Goal: Task Accomplishment & Management: Use online tool/utility

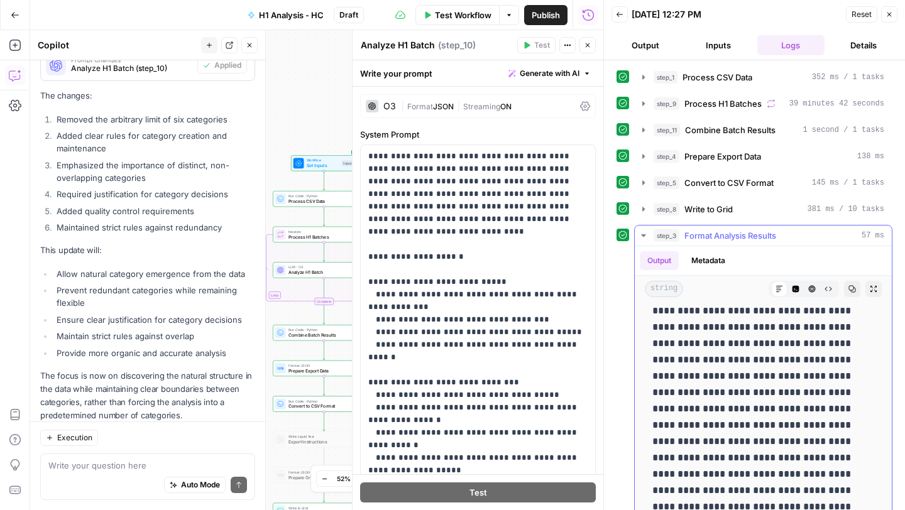
scroll to position [1262, 0]
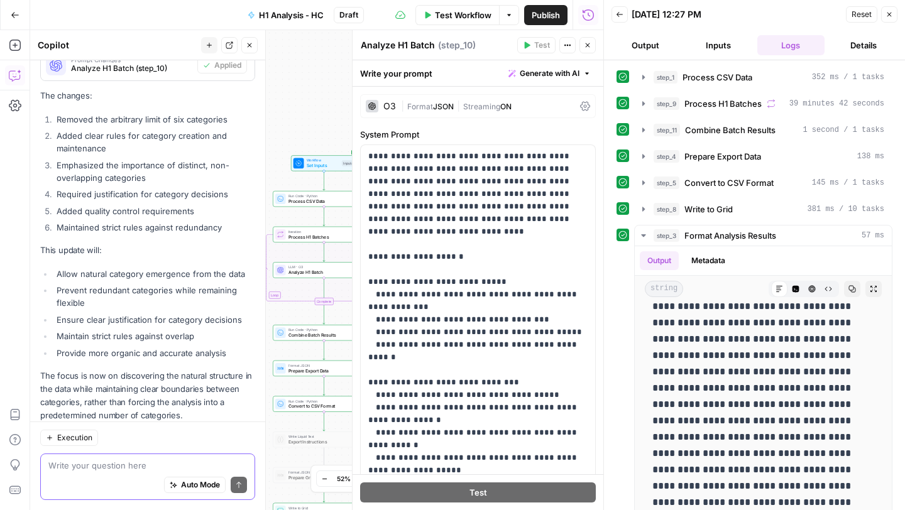
click at [96, 464] on textarea at bounding box center [147, 465] width 199 height 13
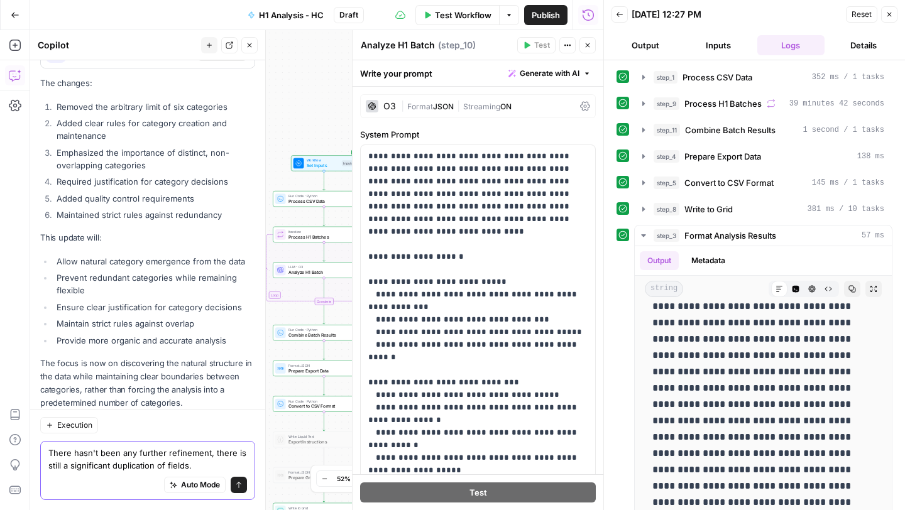
scroll to position [3461, 0]
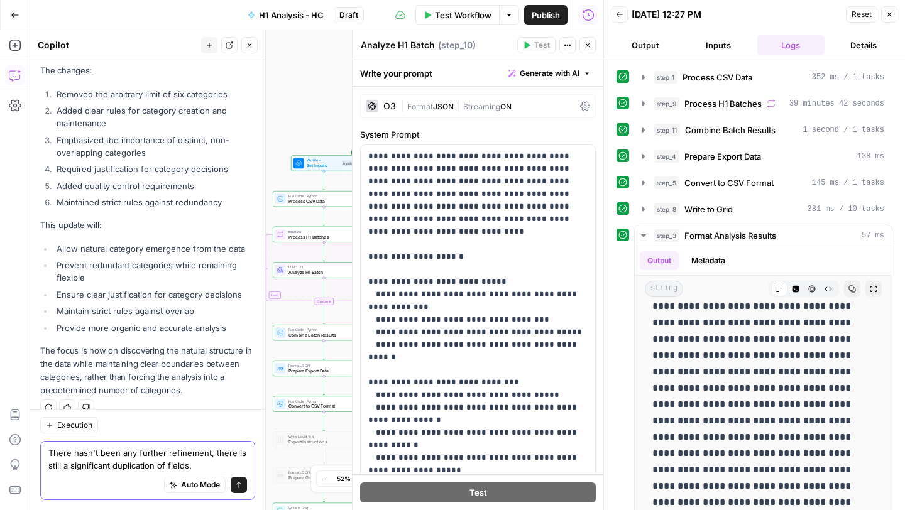
click at [215, 454] on textarea "There hasn't been any further refinement, there is still a significant duplicat…" at bounding box center [147, 459] width 199 height 25
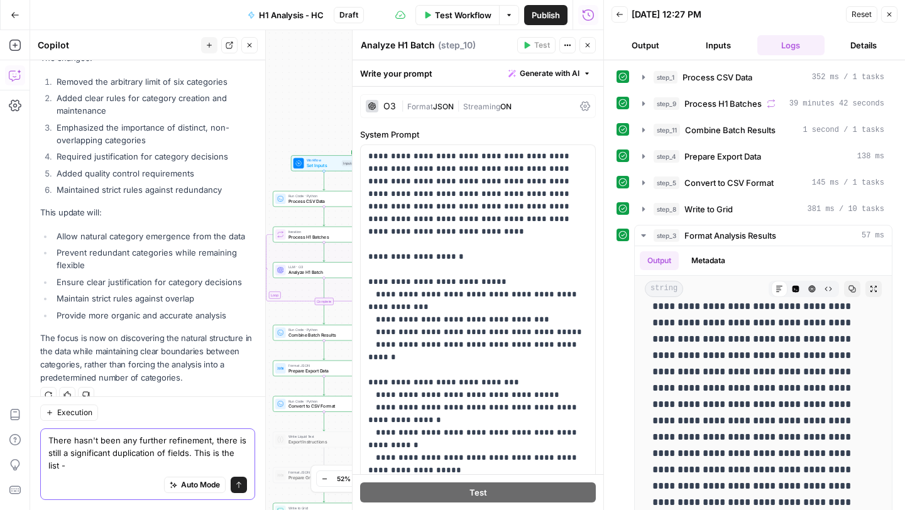
paste textarea "Resource Type Grade Level Subject Area Format / Medium Price Indicator Seasonal…"
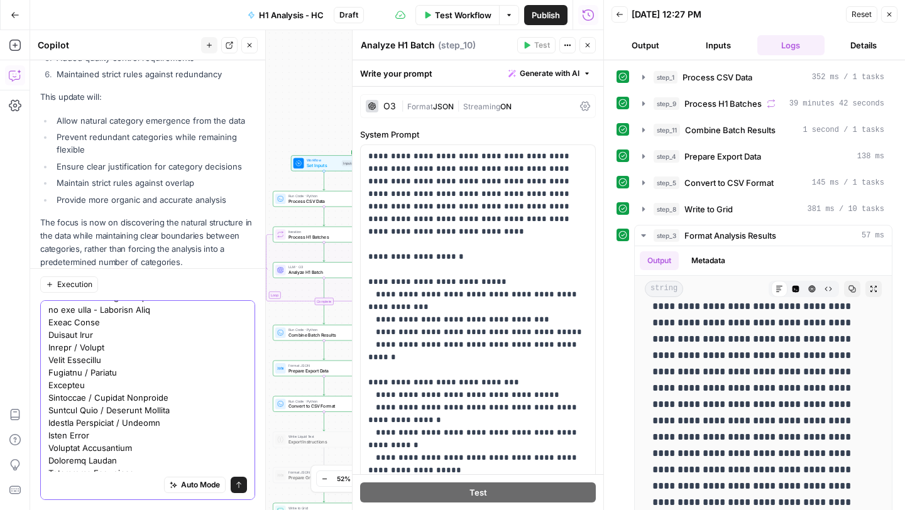
scroll to position [0, 0]
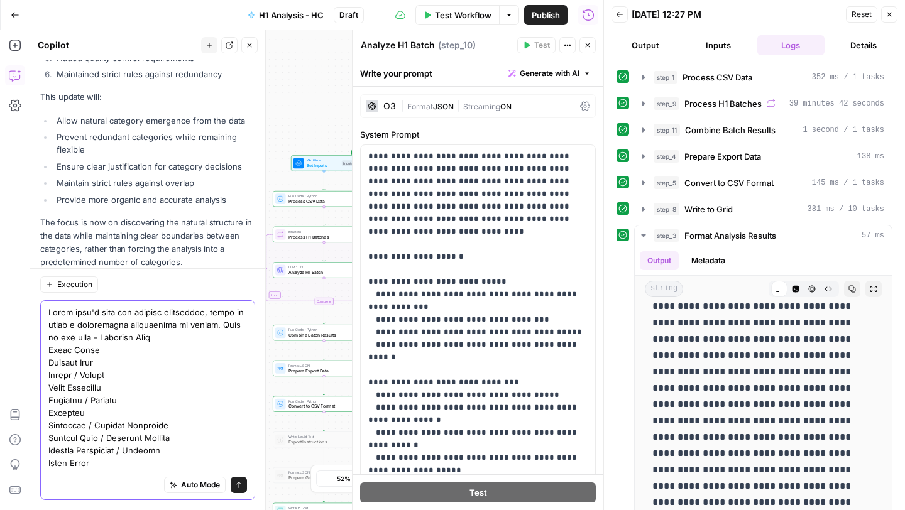
type textarea "There hasn't been any further refinement, there is still a significant duplicat…"
click at [239, 488] on icon "submit" at bounding box center [239, 485] width 8 height 8
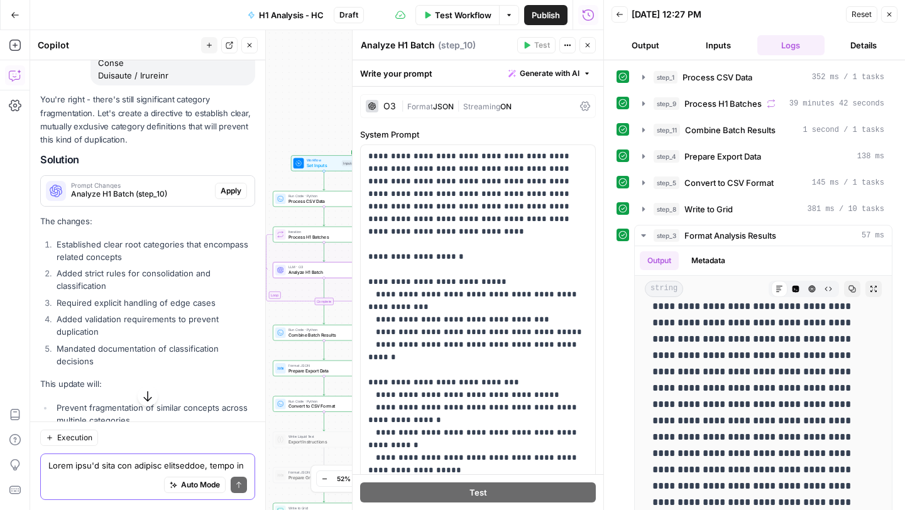
scroll to position [4448, 0]
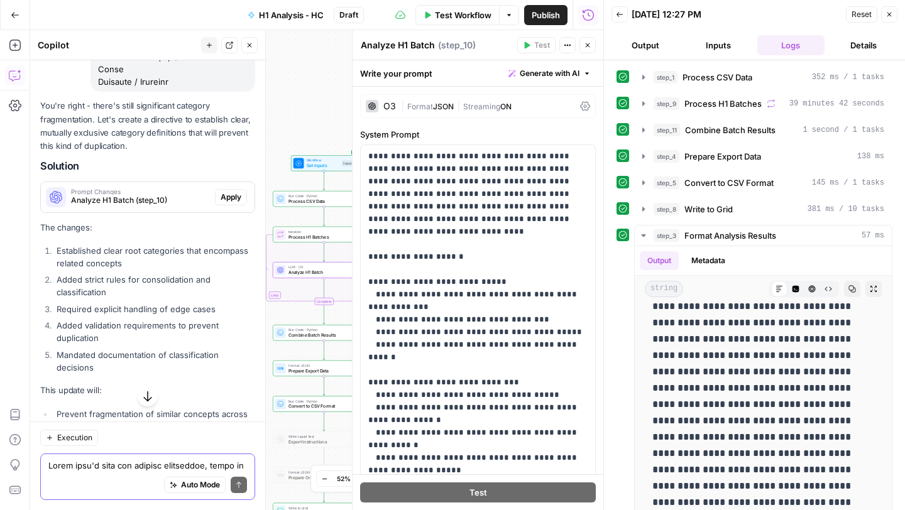
click at [232, 192] on span "Apply" at bounding box center [231, 197] width 21 height 11
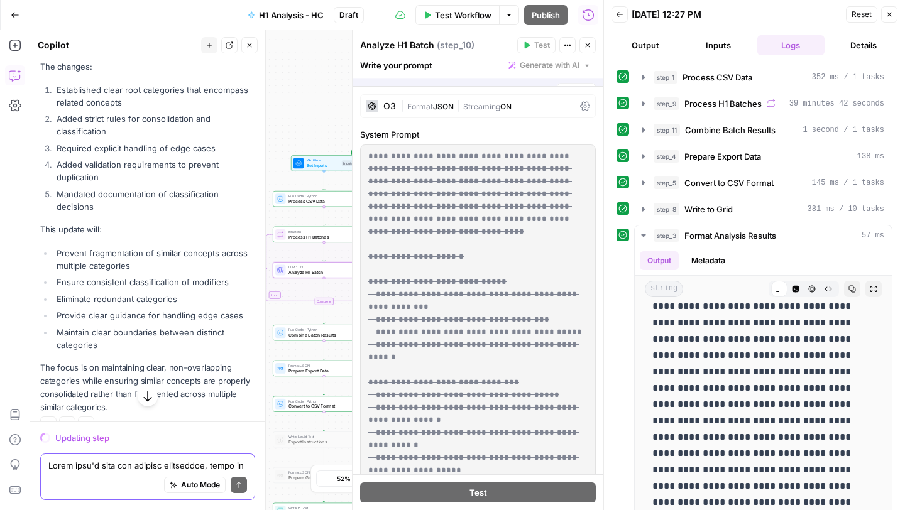
scroll to position [4287, 0]
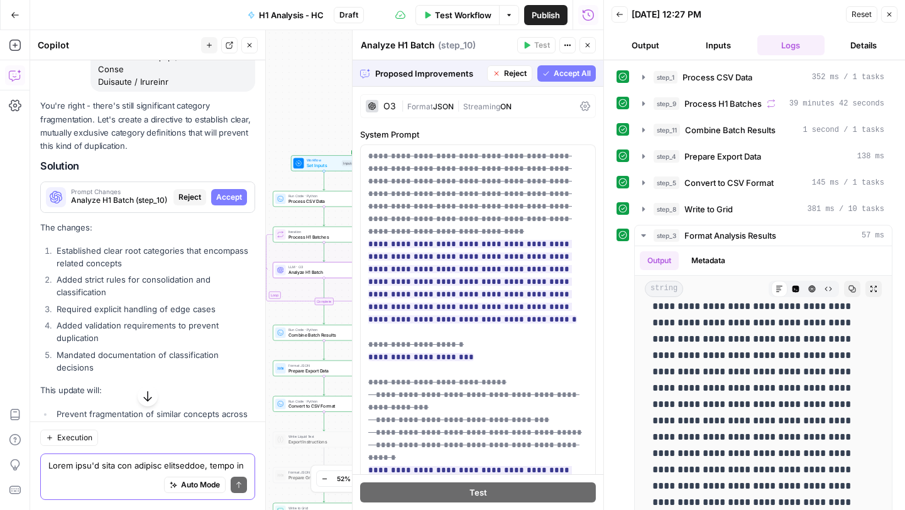
click at [232, 192] on span "Accept" at bounding box center [229, 197] width 26 height 11
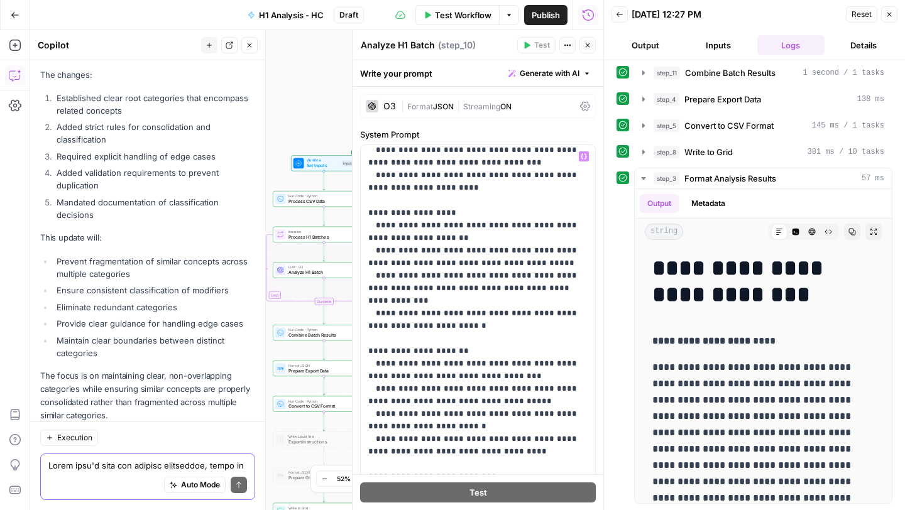
scroll to position [955, 0]
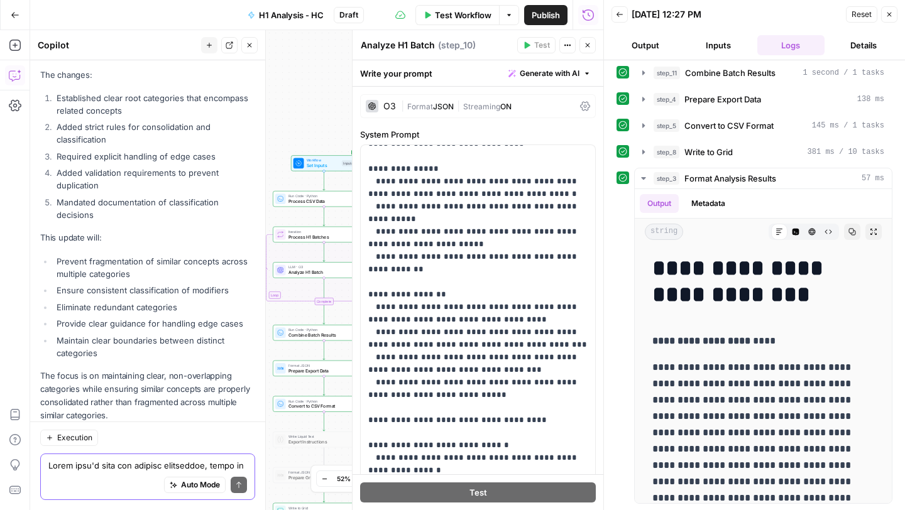
click at [180, 425] on div "Regenerate Helpful Not helpful" at bounding box center [147, 433] width 215 height 16
click at [545, 17] on span "Publish" at bounding box center [546, 15] width 28 height 13
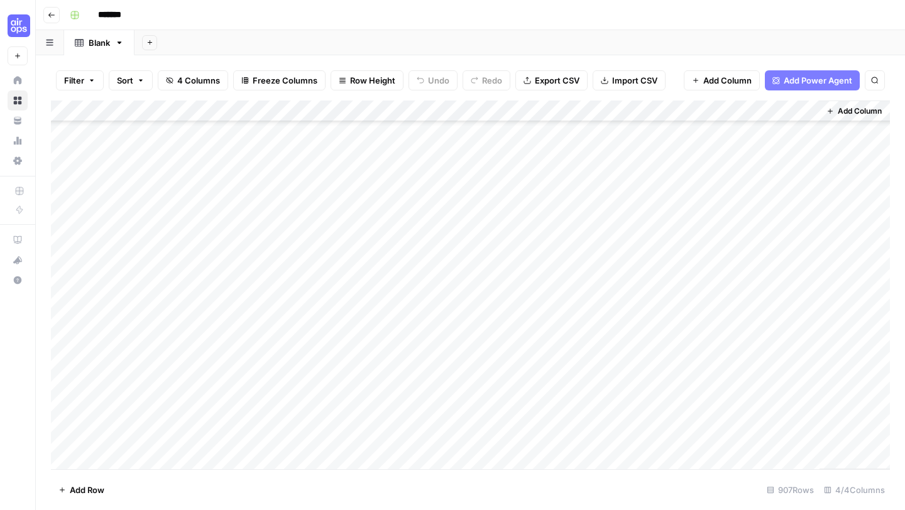
scroll to position [1331, 0]
click at [539, 84] on span "Export CSV" at bounding box center [557, 80] width 45 height 13
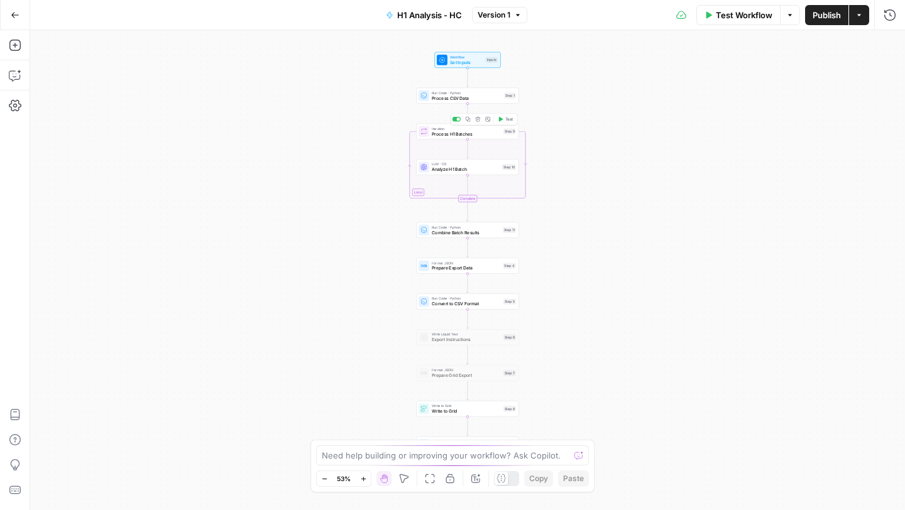
click at [447, 133] on span "Process H1 Batches" at bounding box center [466, 134] width 69 height 7
click at [831, 47] on icon "button" at bounding box center [828, 45] width 8 height 8
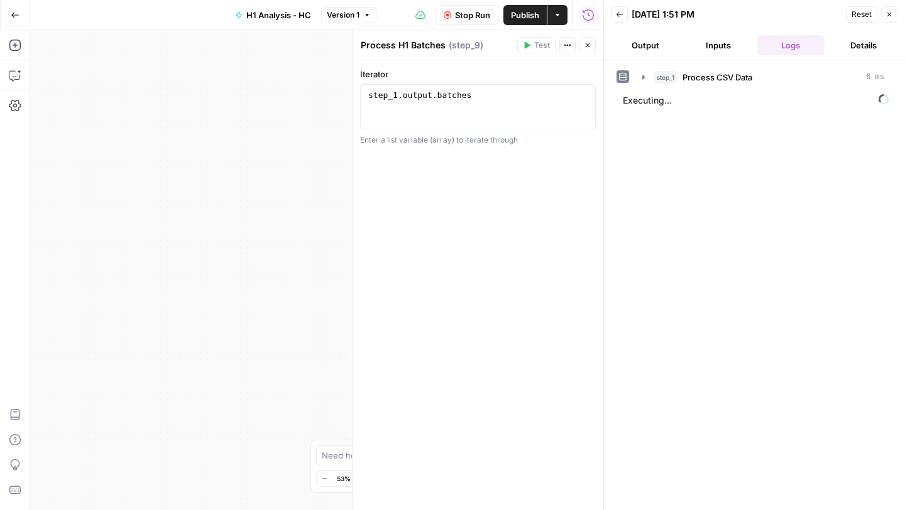
click at [883, 13] on button "Close" at bounding box center [889, 14] width 16 height 16
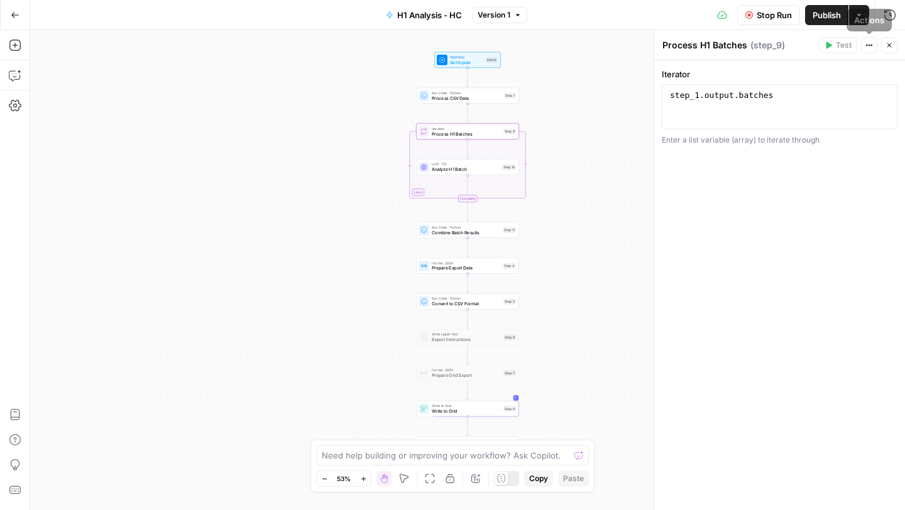
click at [887, 46] on icon "button" at bounding box center [889, 45] width 8 height 8
click at [452, 133] on span "Process H1 Batches" at bounding box center [466, 134] width 69 height 7
click at [762, 14] on span "Stop Run" at bounding box center [774, 15] width 35 height 13
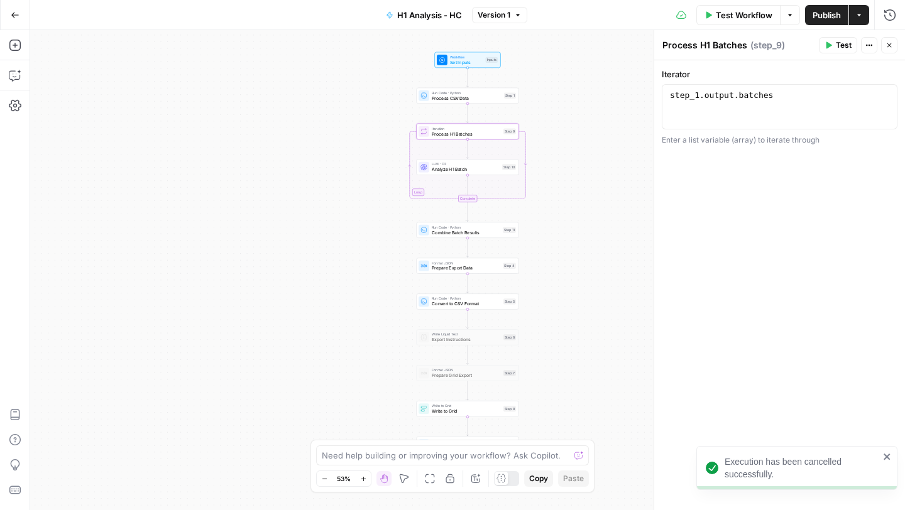
click at [831, 43] on icon "button" at bounding box center [828, 45] width 8 height 8
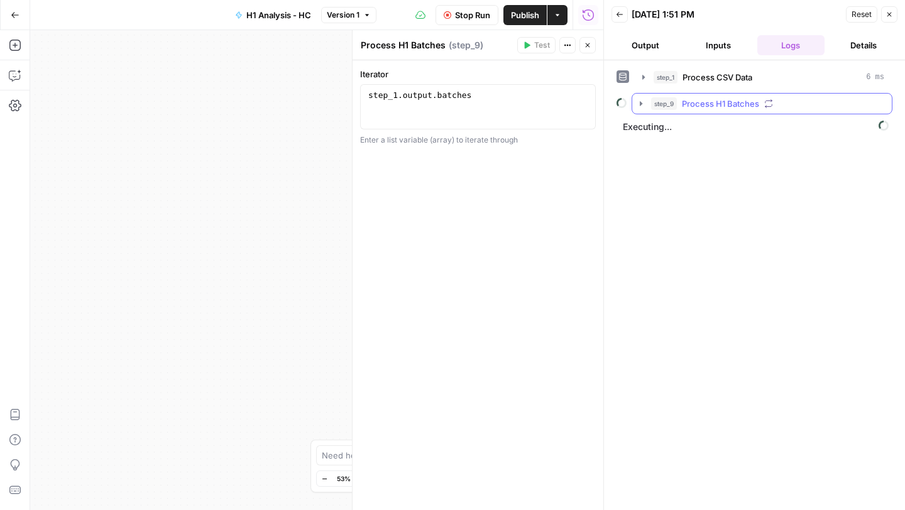
click at [641, 104] on icon "button" at bounding box center [641, 103] width 3 height 4
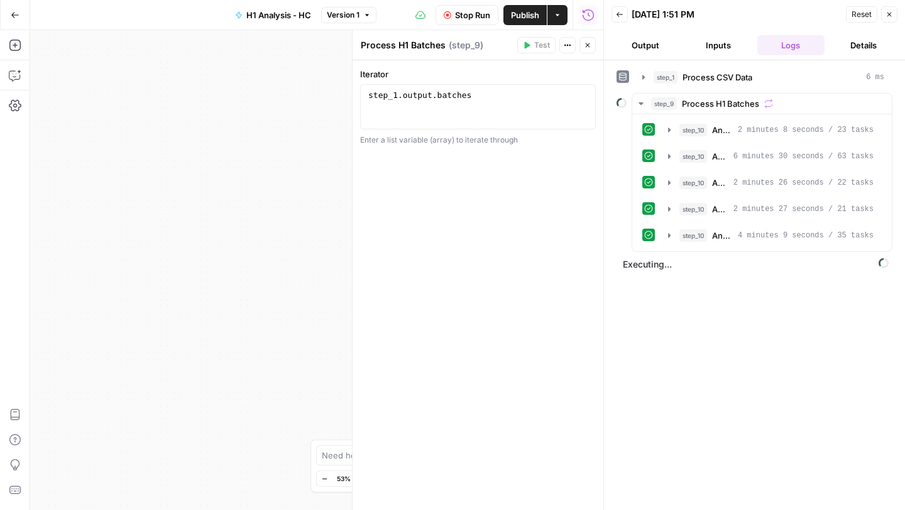
click at [668, 272] on span "Executing..." at bounding box center [755, 264] width 273 height 20
click at [262, 231] on div "Workflow Set Inputs Inputs Run Code · Python Process CSV Data Step 1 Loop Loop …" at bounding box center [316, 270] width 573 height 480
click at [6, 15] on button "Go Back" at bounding box center [15, 15] width 23 height 23
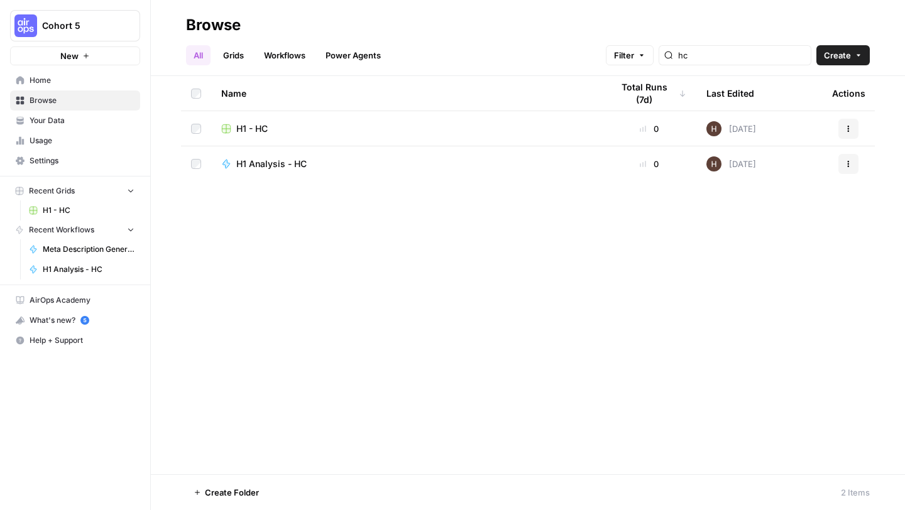
click at [33, 41] on button "Cohort 5" at bounding box center [75, 25] width 130 height 31
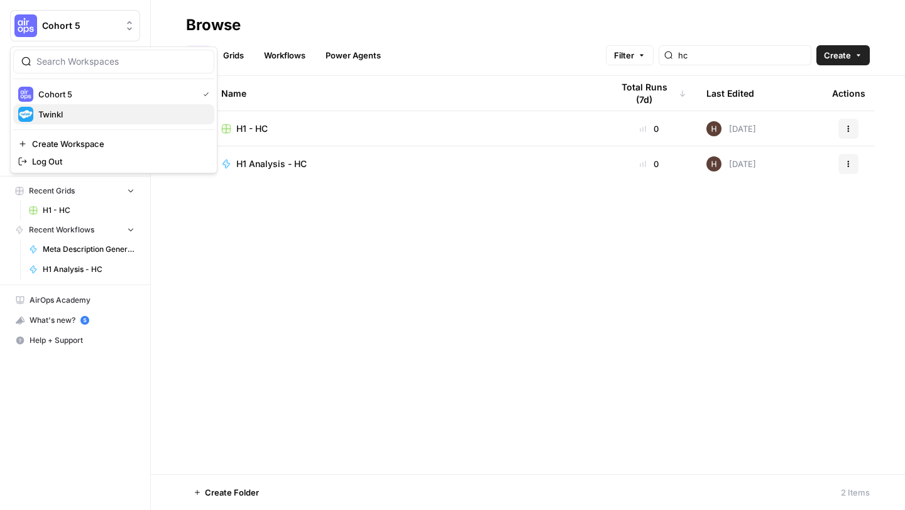
click at [44, 110] on span "Twinkl" at bounding box center [121, 114] width 166 height 13
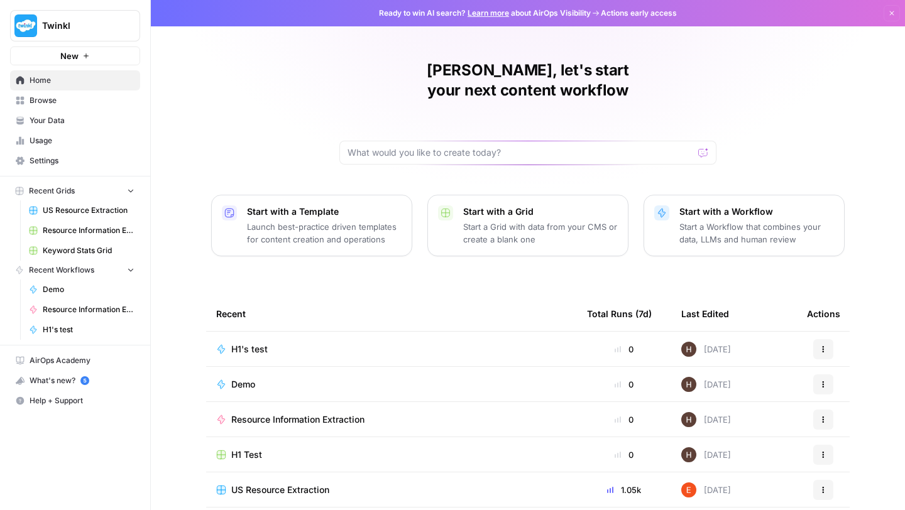
click at [714, 221] on p "Start a Workflow that combines your data, LLMs and human review" at bounding box center [756, 233] width 155 height 25
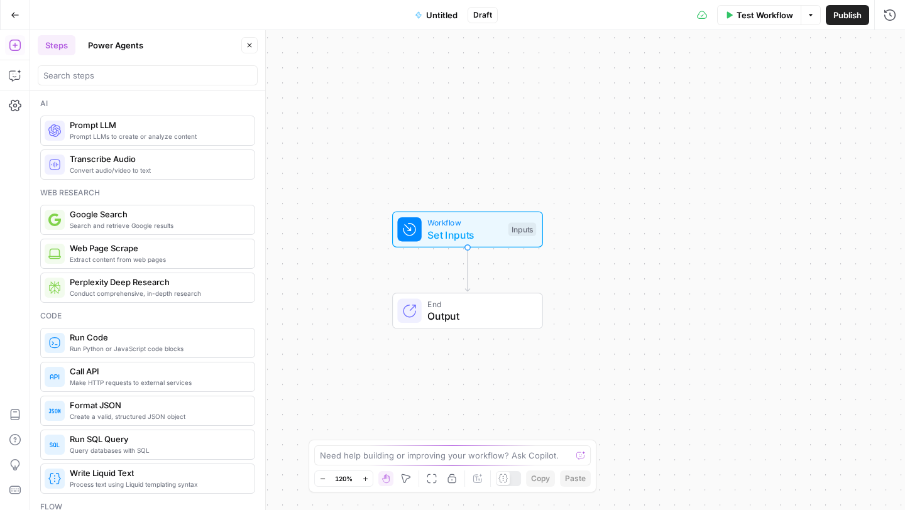
click at [588, 11] on div "Test Workflow Options Publish Run History" at bounding box center [701, 15] width 407 height 30
click at [383, 452] on textarea at bounding box center [445, 455] width 251 height 13
type textarea "I have a csv of urls, that I"
click at [12, 11] on icon "button" at bounding box center [15, 15] width 9 height 9
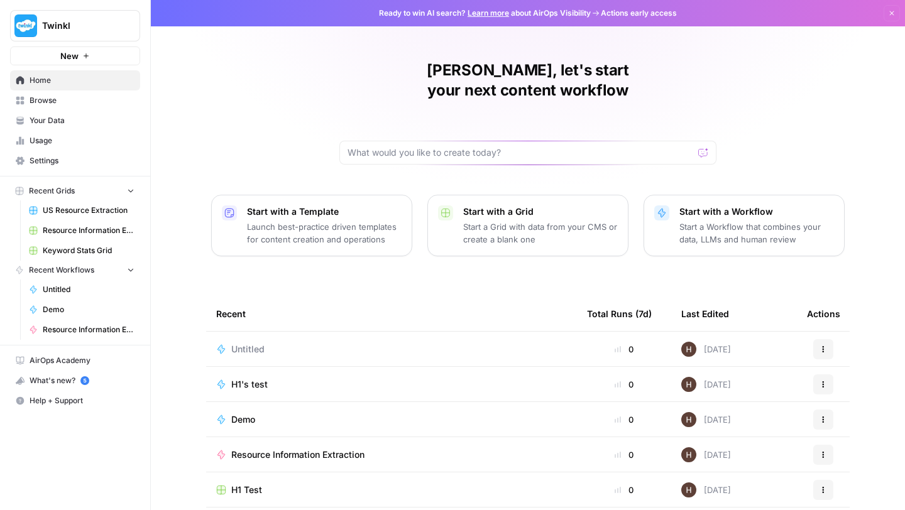
click at [74, 19] on span "Twinkl" at bounding box center [80, 25] width 76 height 13
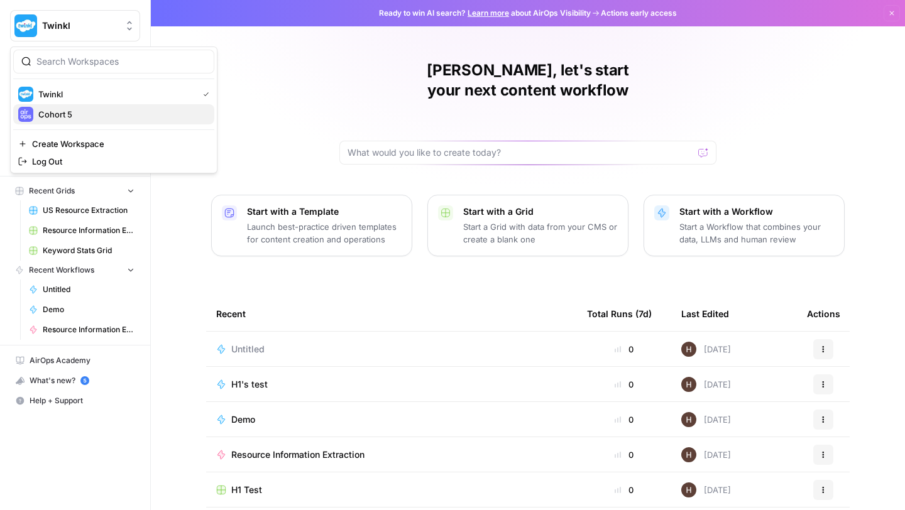
click at [51, 114] on span "Cohort 5" at bounding box center [121, 114] width 166 height 13
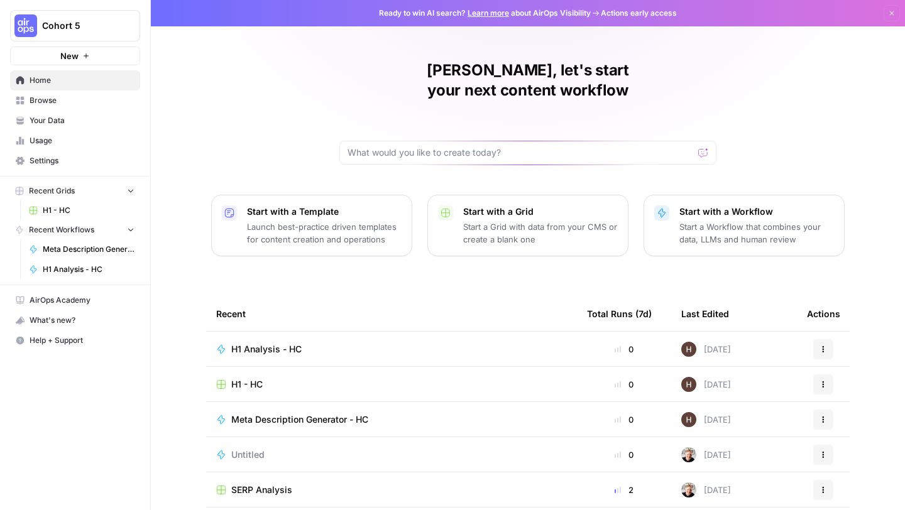
click at [270, 343] on span "H1 Analysis - HC" at bounding box center [266, 349] width 70 height 13
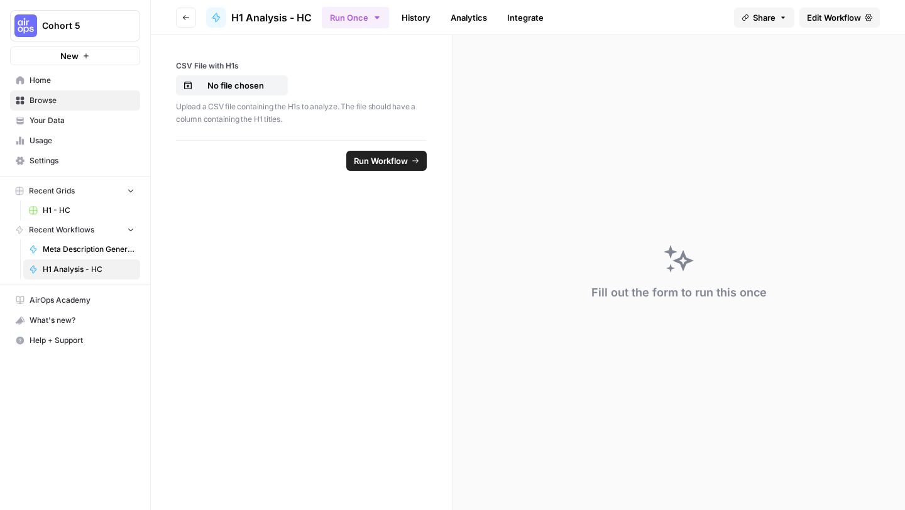
click at [830, 14] on span "Edit Workflow" at bounding box center [834, 17] width 54 height 13
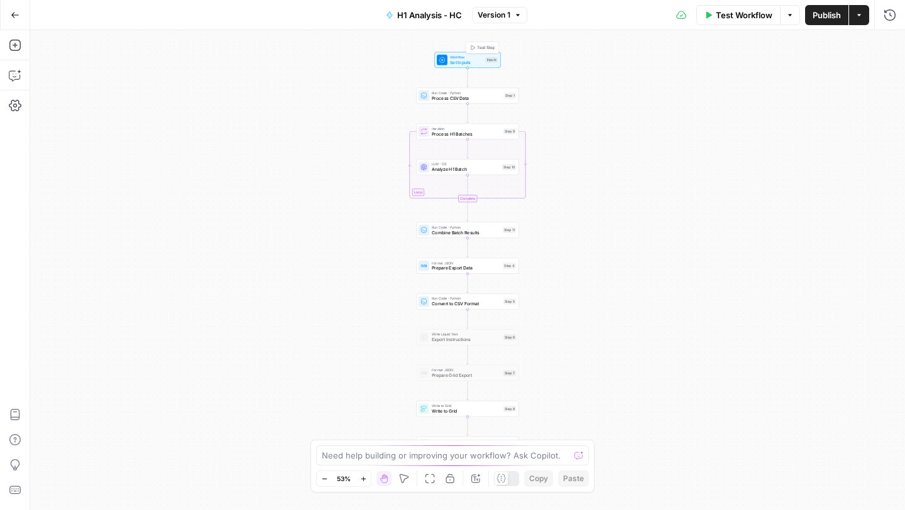
click at [459, 59] on span "Set Inputs" at bounding box center [466, 62] width 33 height 7
click at [787, 17] on icon "button" at bounding box center [790, 15] width 8 height 8
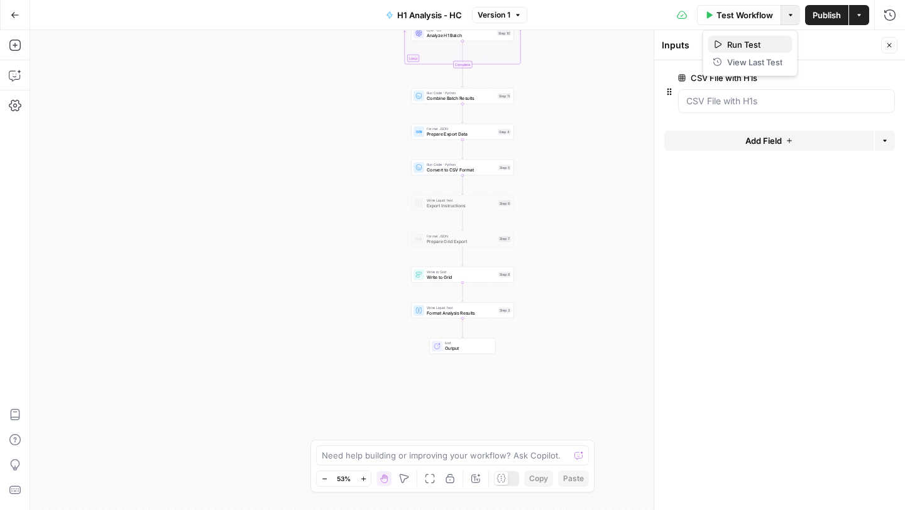
click at [751, 48] on span "Run Test" at bounding box center [754, 44] width 55 height 13
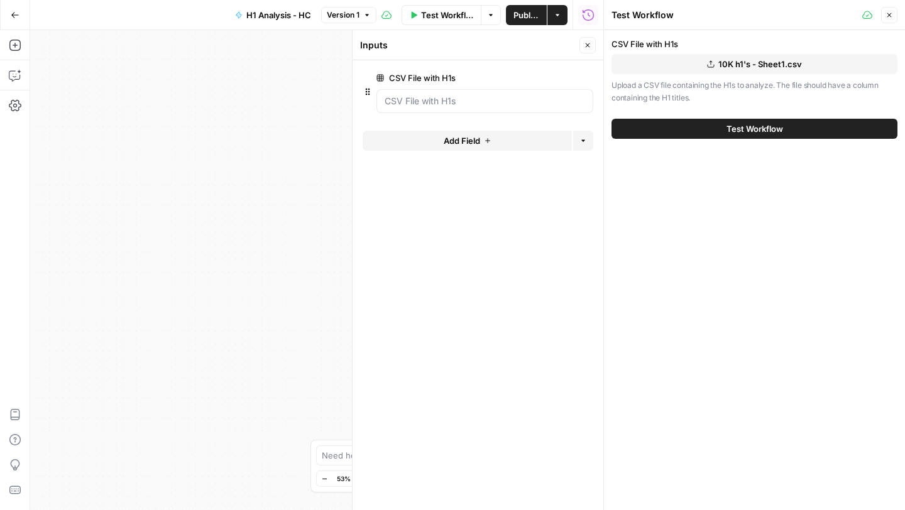
click at [691, 126] on button "Test Workflow" at bounding box center [754, 129] width 286 height 20
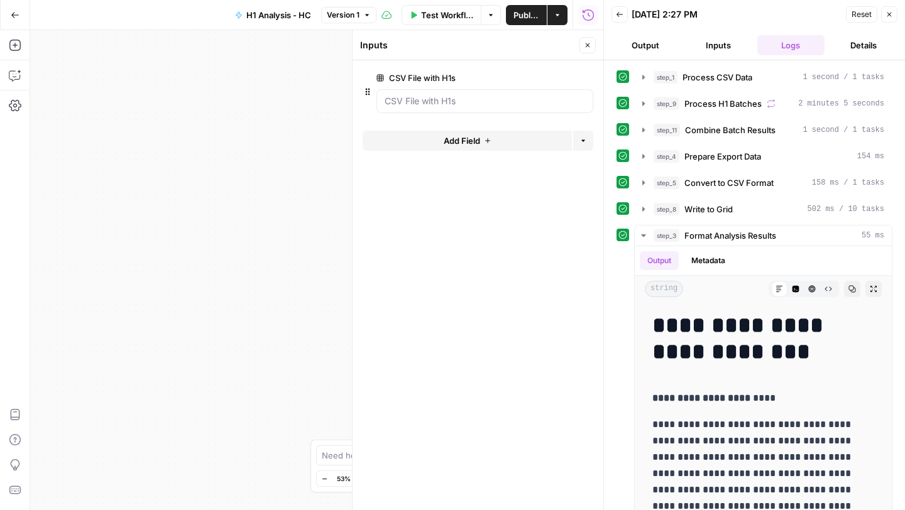
click at [649, 46] on button "Output" at bounding box center [645, 45] width 68 height 20
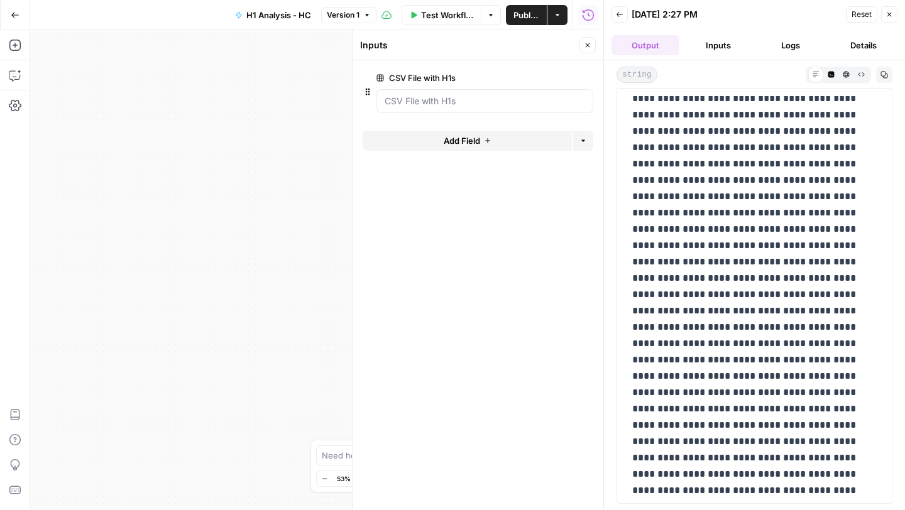
scroll to position [197, 0]
click at [621, 14] on icon "button" at bounding box center [619, 14] width 6 height 5
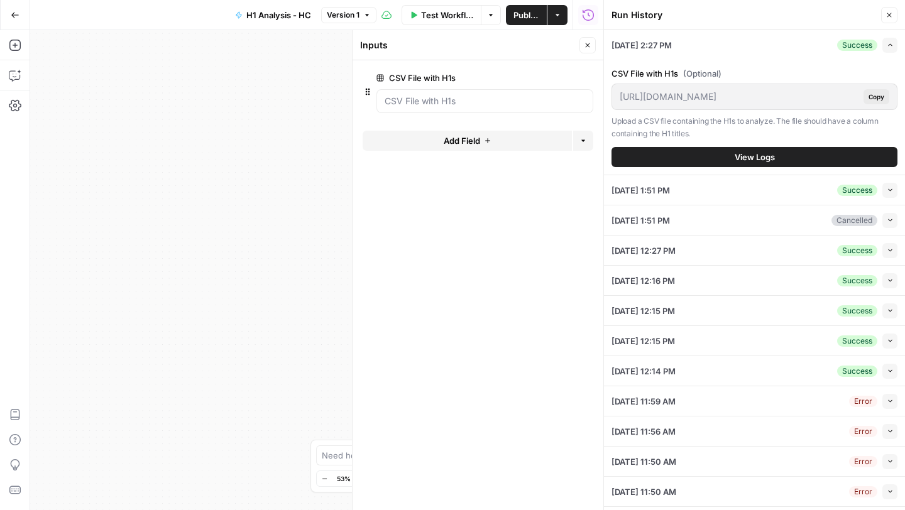
click at [273, 87] on div "Workflow Set Inputs Inputs Run Code · Python Process CSV Data Step 1 Loop Itera…" at bounding box center [316, 270] width 573 height 480
click at [13, 14] on icon "button" at bounding box center [15, 15] width 8 height 6
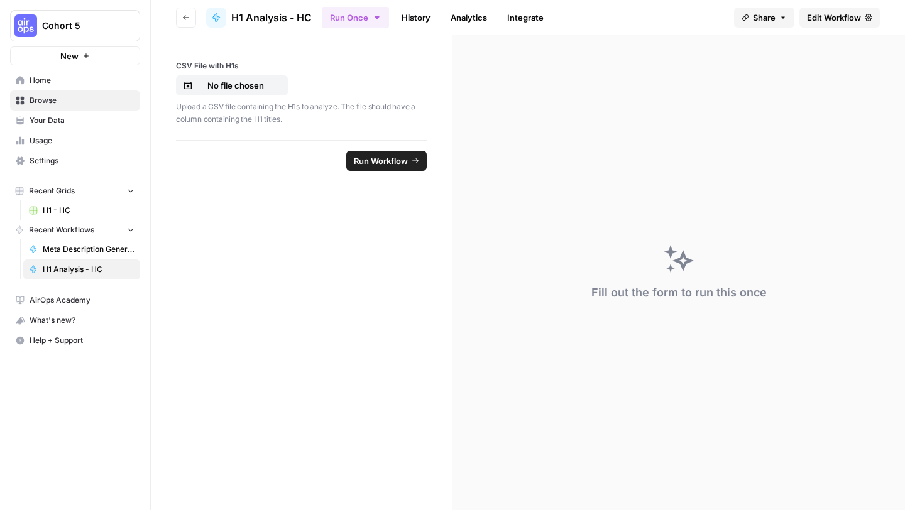
click at [62, 209] on span "H1 - HC" at bounding box center [89, 210] width 92 height 11
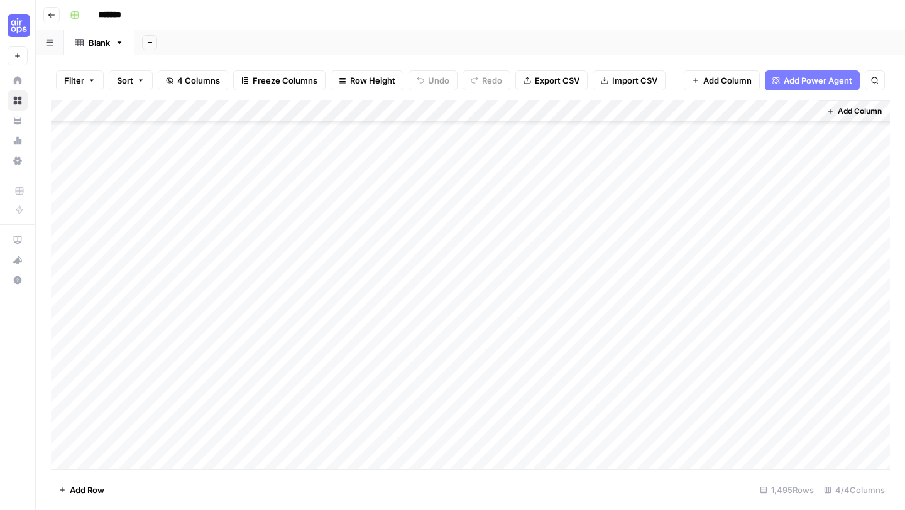
scroll to position [1200, 0]
click at [562, 80] on span "Export CSV" at bounding box center [557, 80] width 45 height 13
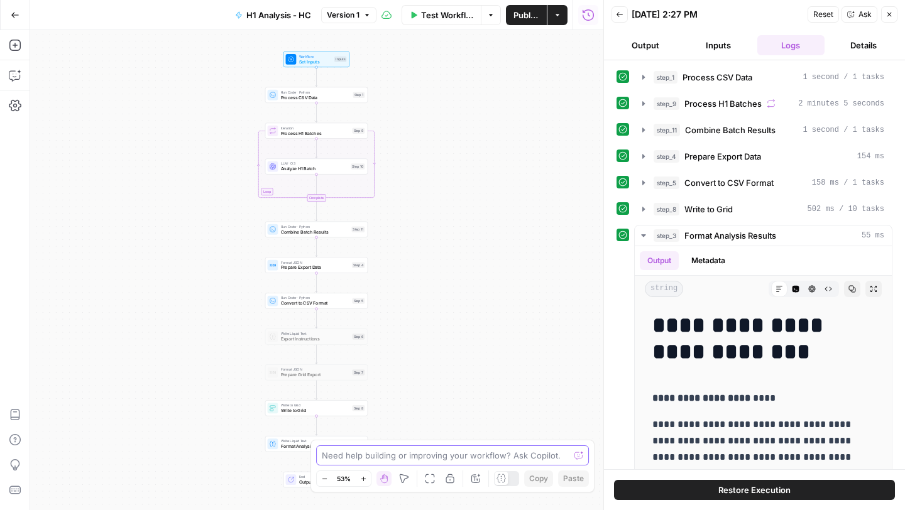
click at [360, 459] on textarea at bounding box center [446, 455] width 248 height 13
type textarea "C"
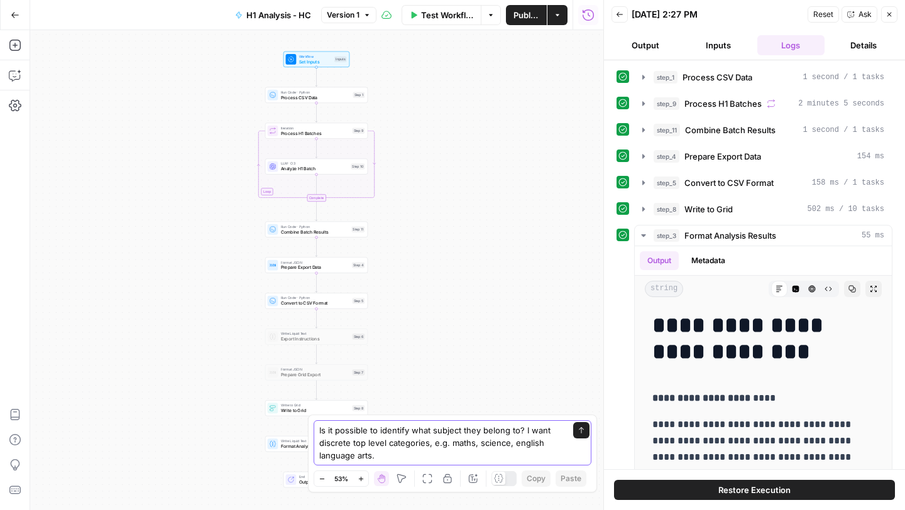
type textarea "Is it possible to identify what subject they belong to? I want discrete top lev…"
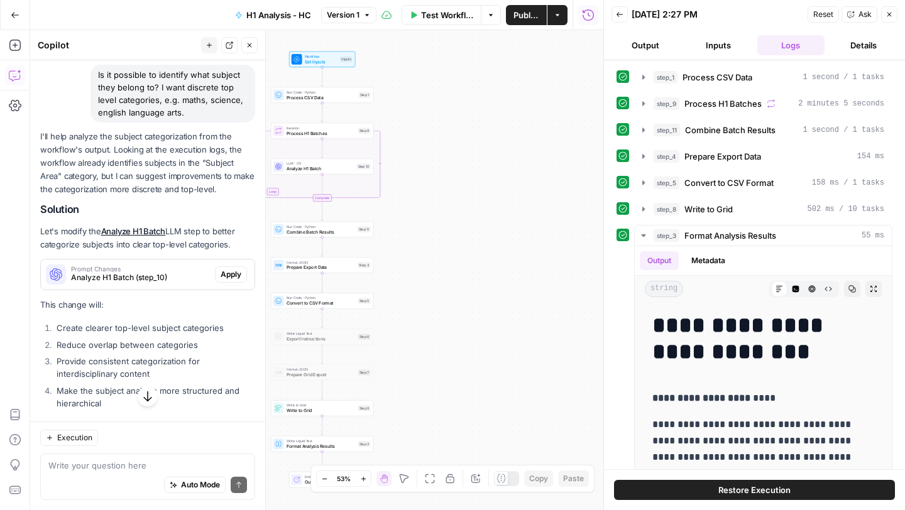
scroll to position [50, 0]
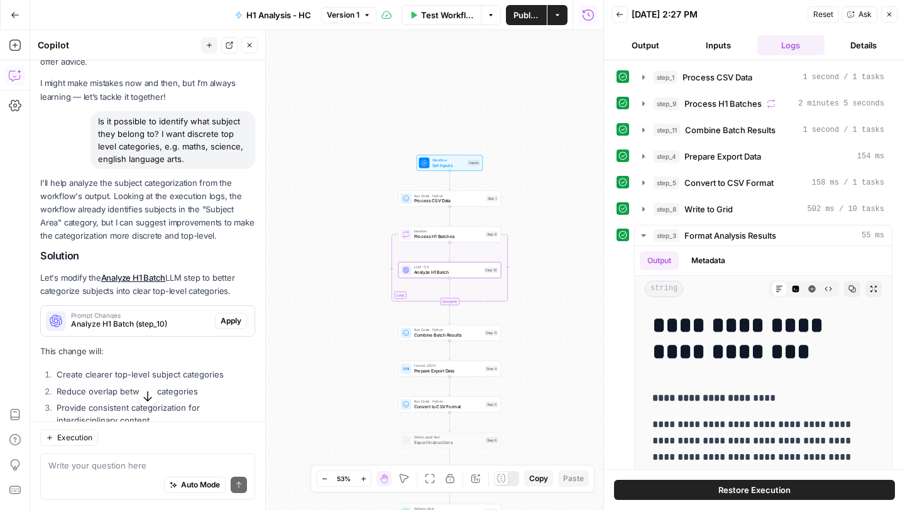
click at [226, 317] on span "Apply" at bounding box center [231, 320] width 21 height 11
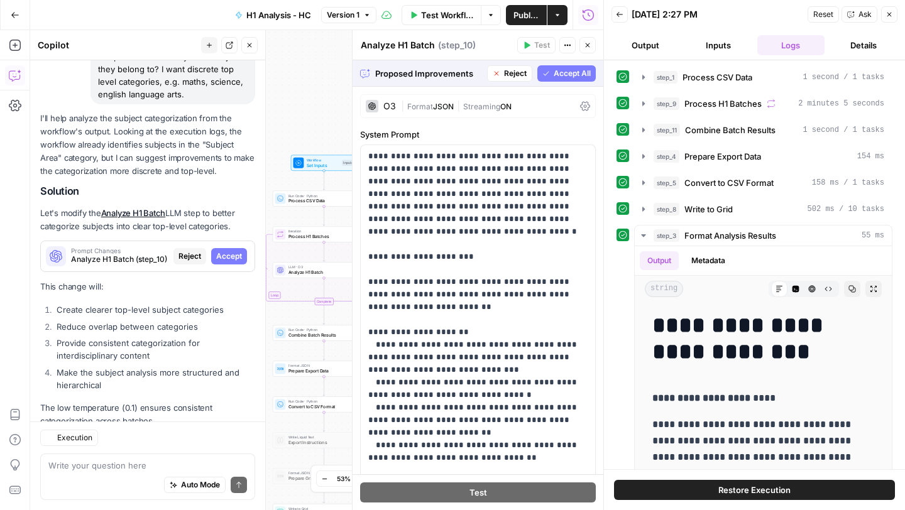
scroll to position [151, 0]
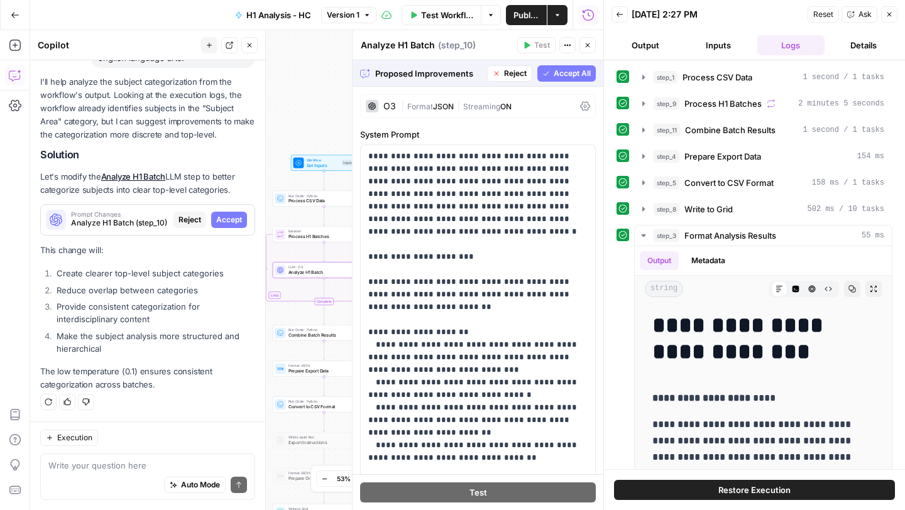
click at [223, 218] on span "Accept" at bounding box center [229, 219] width 26 height 11
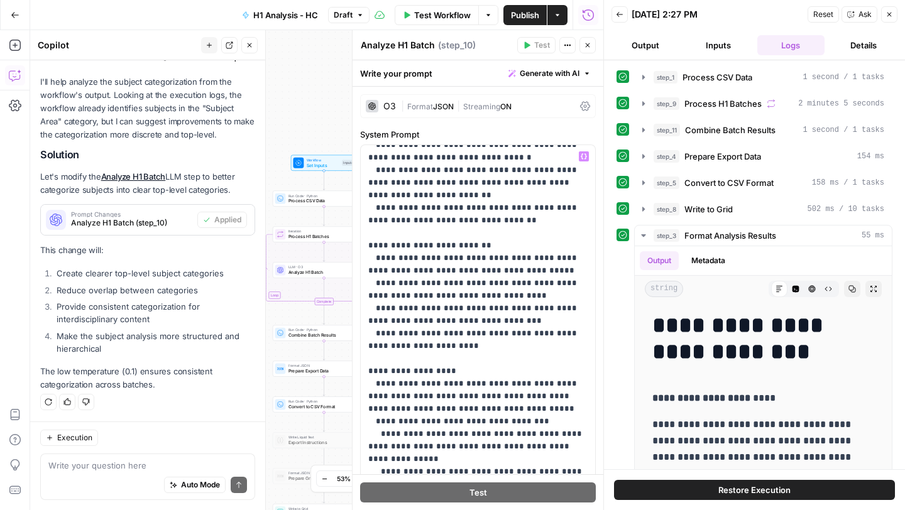
scroll to position [108, 0]
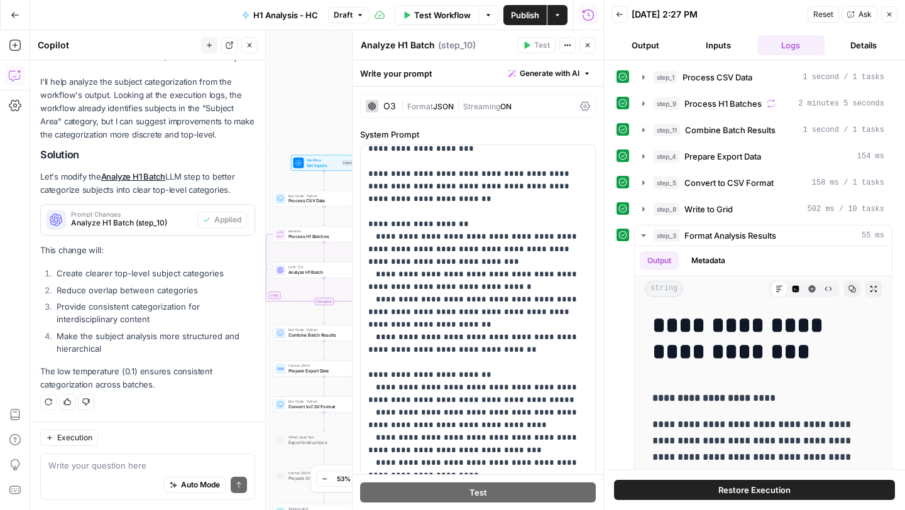
click at [889, 12] on icon "button" at bounding box center [889, 15] width 8 height 8
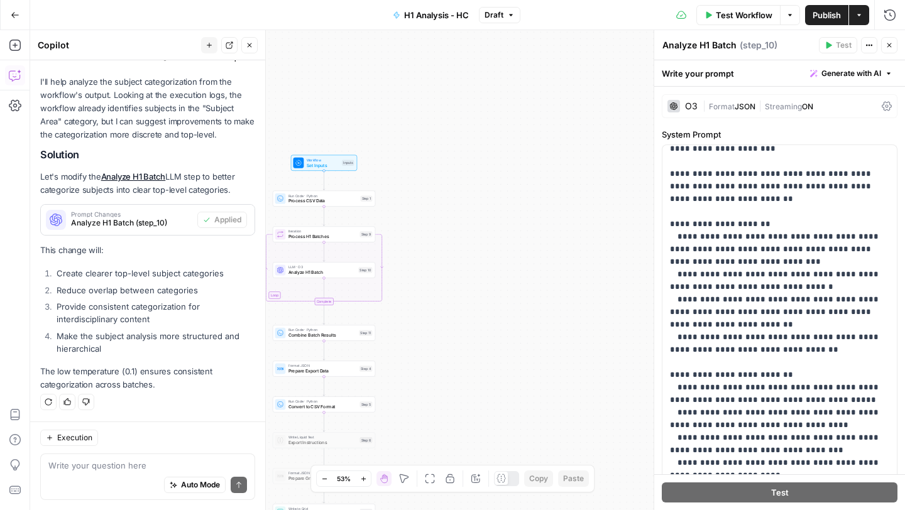
click at [887, 47] on icon "button" at bounding box center [889, 45] width 8 height 8
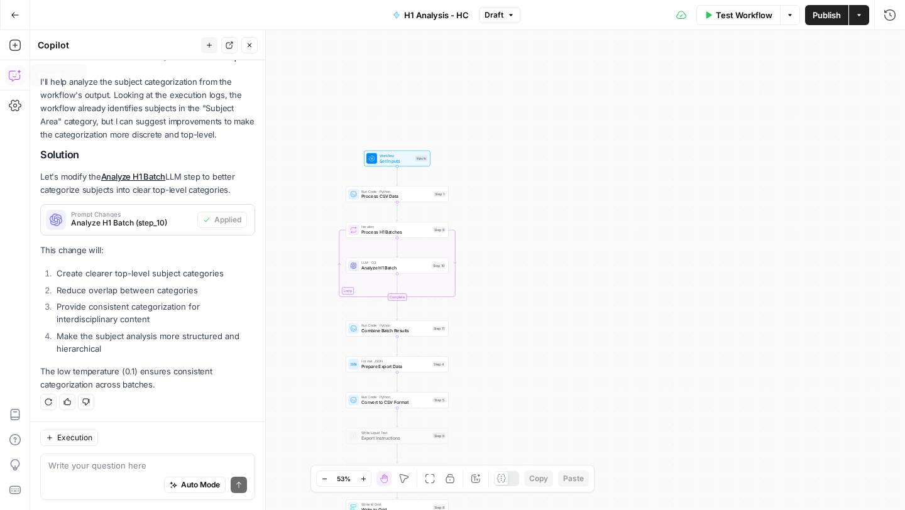
click at [13, 13] on icon "button" at bounding box center [15, 15] width 9 height 9
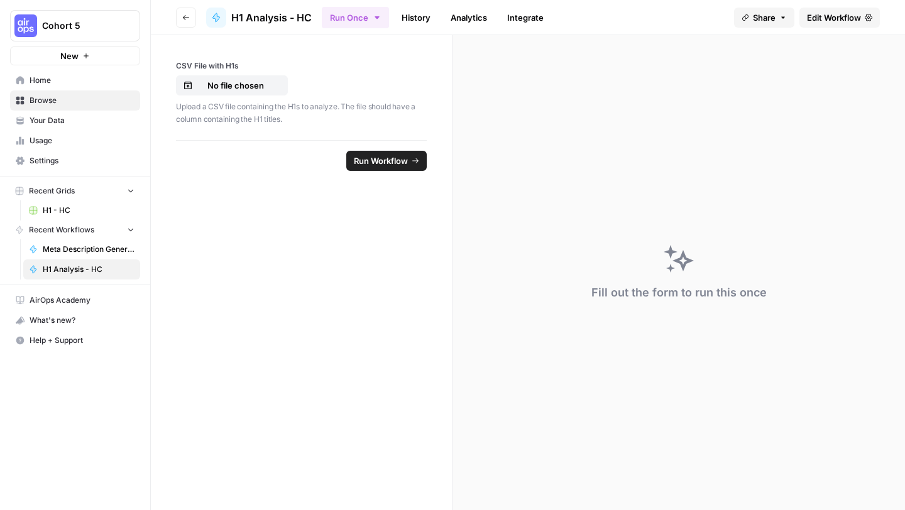
click at [830, 13] on span "Edit Workflow" at bounding box center [834, 17] width 54 height 13
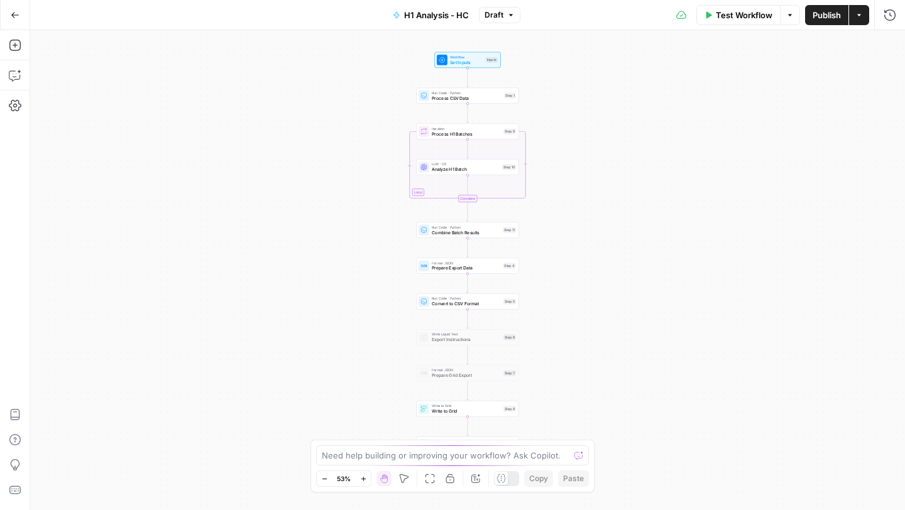
click at [750, 15] on span "Test Workflow" at bounding box center [744, 15] width 57 height 13
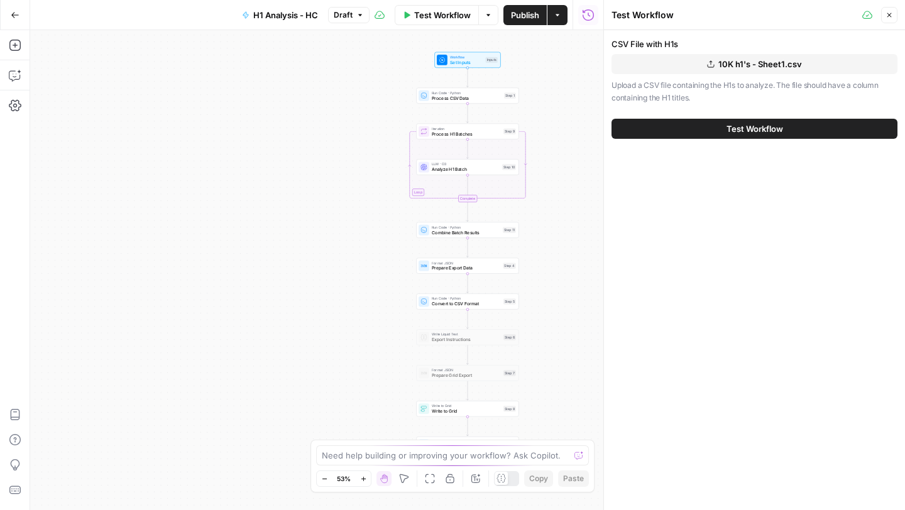
click at [719, 125] on button "Test Workflow" at bounding box center [754, 129] width 286 height 20
